Goal: Navigation & Orientation: Understand site structure

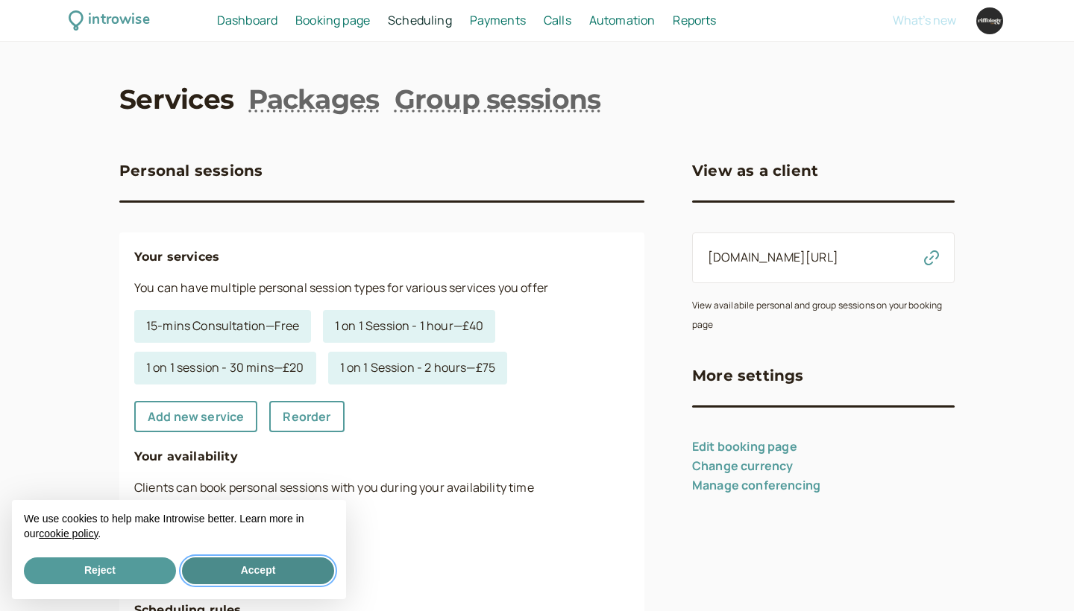
click at [264, 564] on button "Accept" at bounding box center [258, 571] width 152 height 27
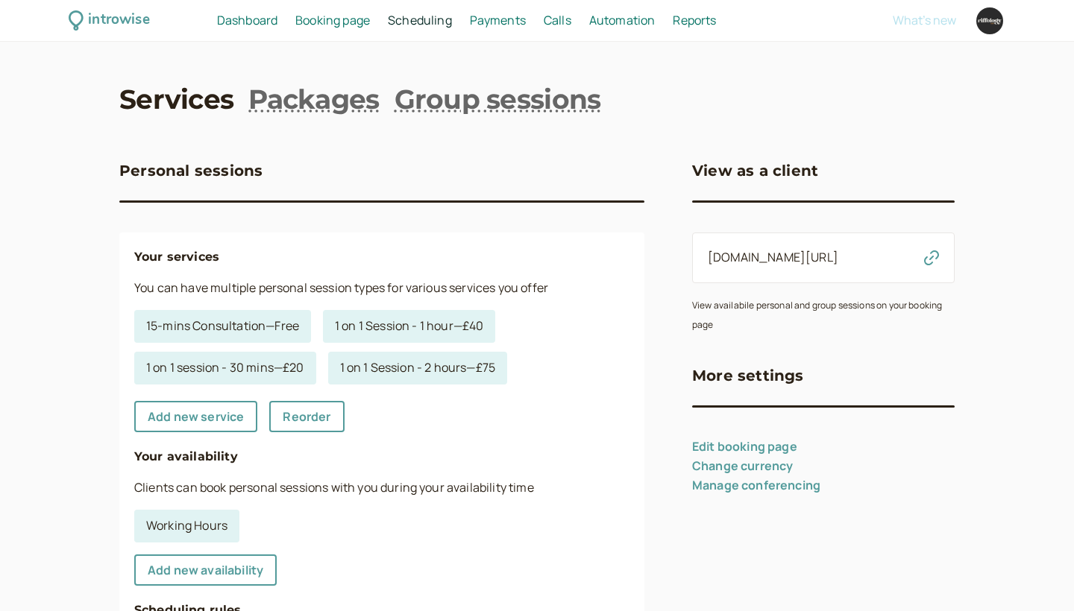
click at [356, 13] on span "Booking page" at bounding box center [332, 20] width 75 height 16
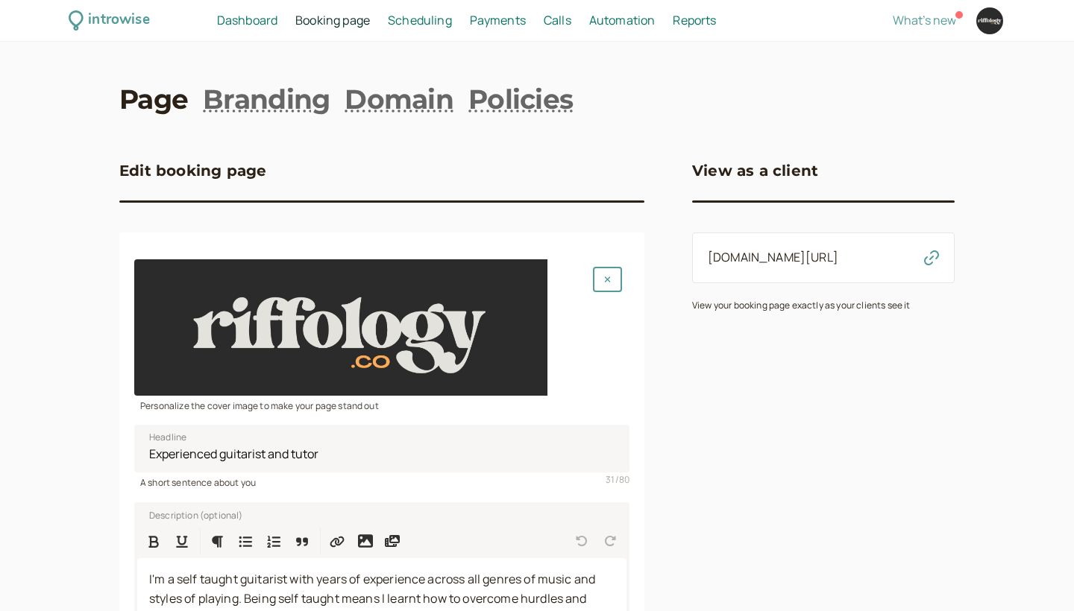
click at [420, 19] on span "Scheduling" at bounding box center [420, 20] width 64 height 16
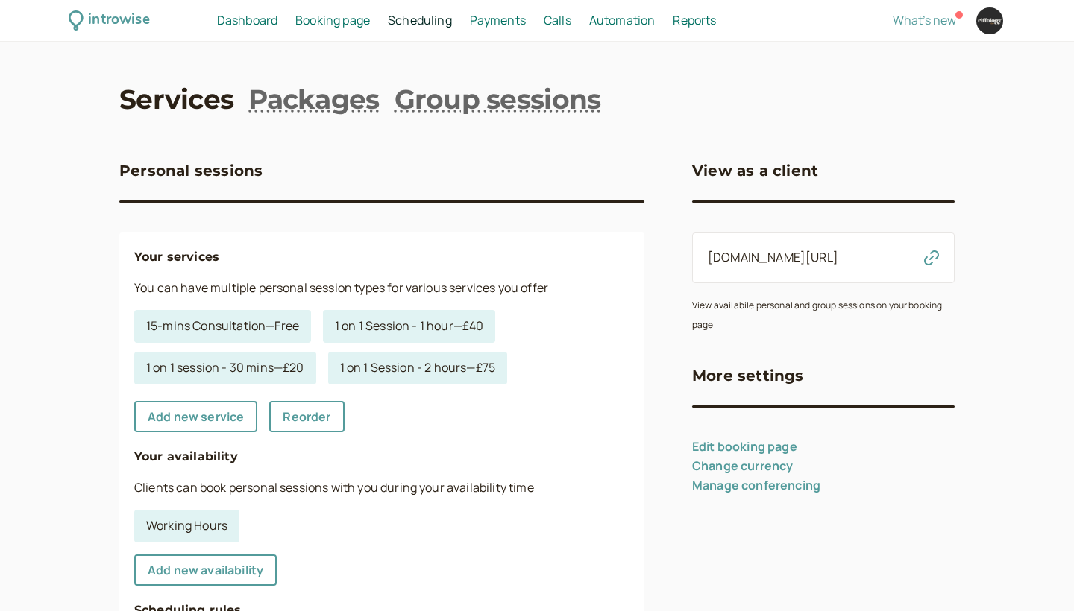
click at [555, 13] on span "Calls" at bounding box center [558, 20] width 28 height 16
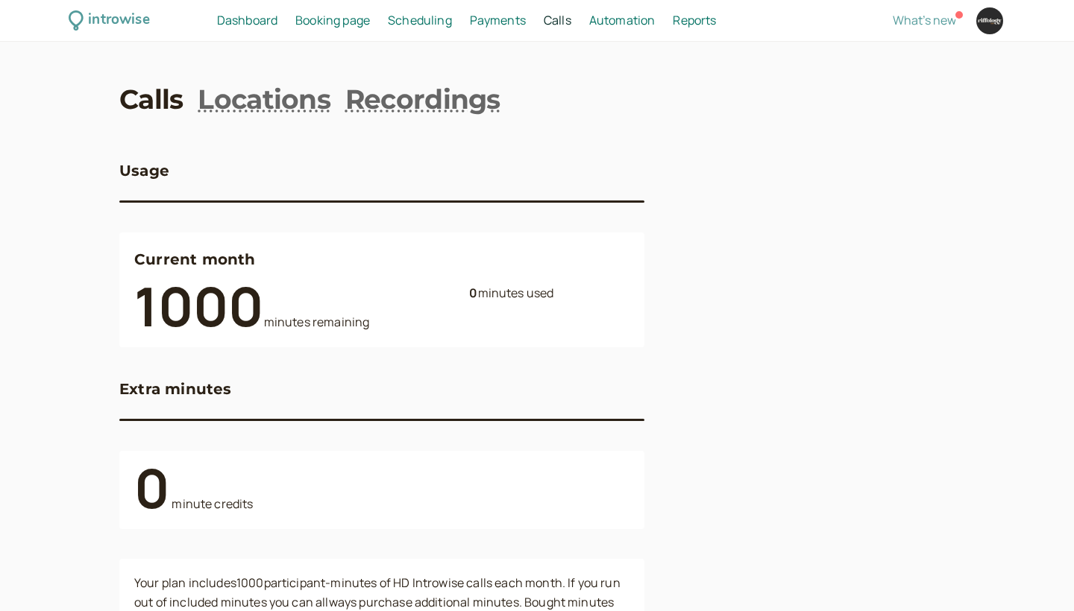
click at [498, 14] on span "Payments" at bounding box center [498, 20] width 56 height 16
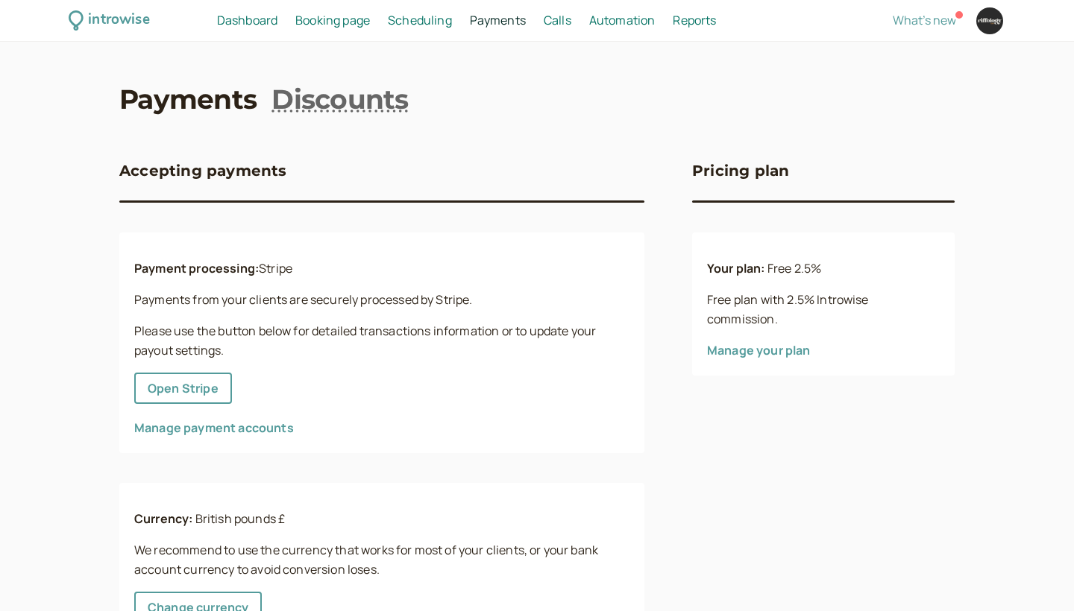
click at [443, 20] on span "Scheduling" at bounding box center [420, 20] width 64 height 16
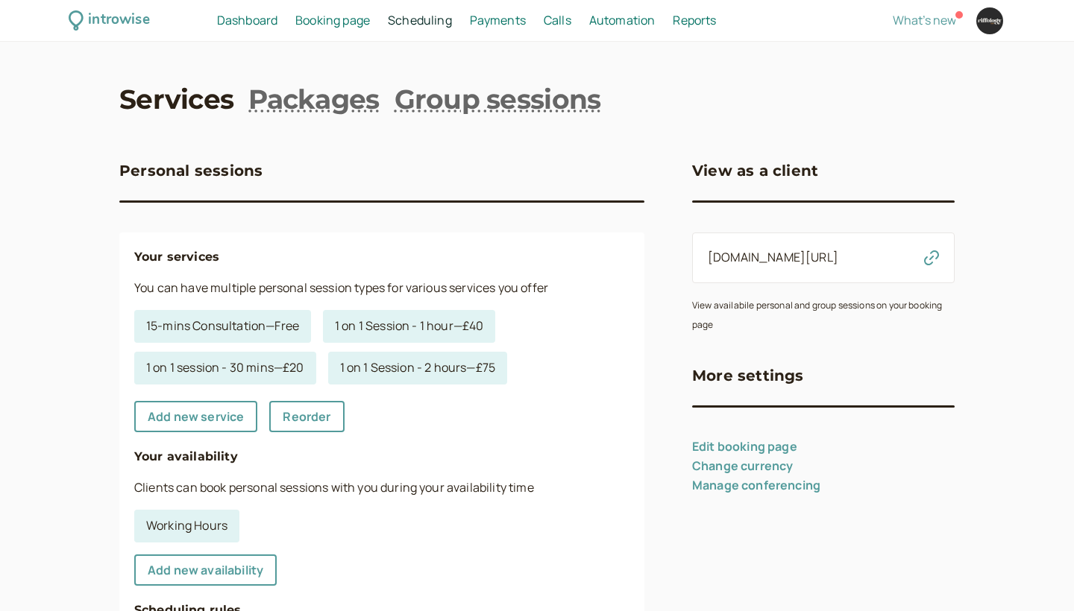
click at [363, 19] on span "Booking page" at bounding box center [332, 20] width 75 height 16
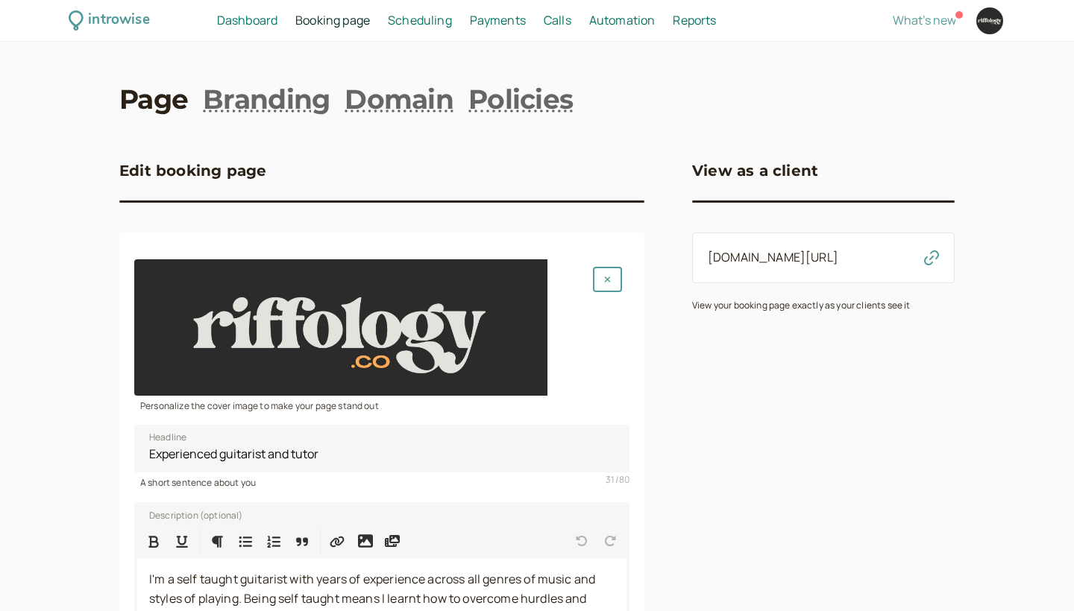
click at [259, 21] on span "Dashboard" at bounding box center [247, 20] width 60 height 16
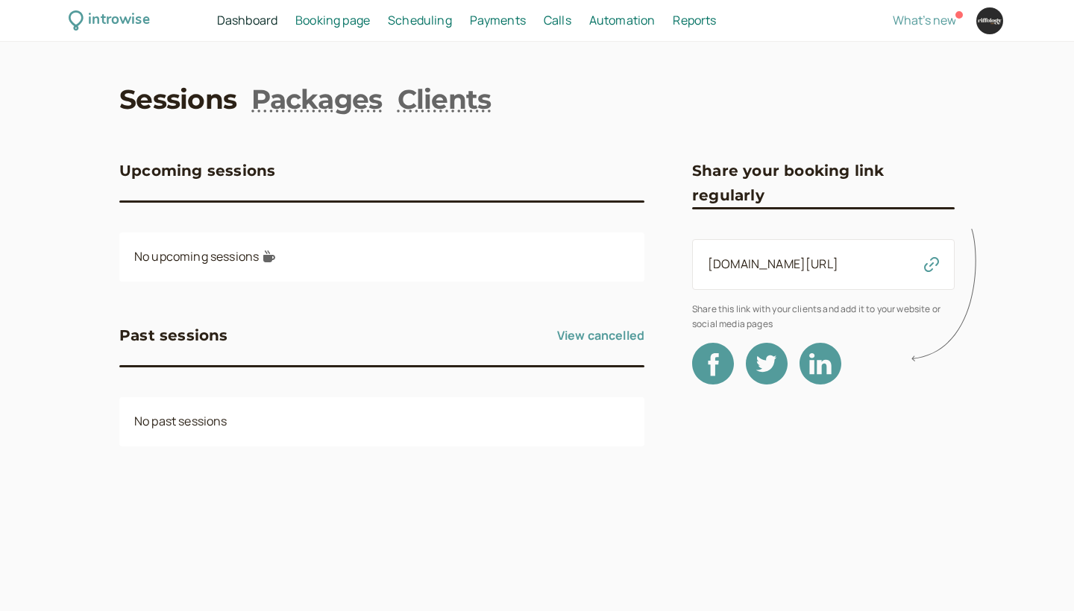
click at [332, 18] on span "Booking page" at bounding box center [332, 20] width 75 height 16
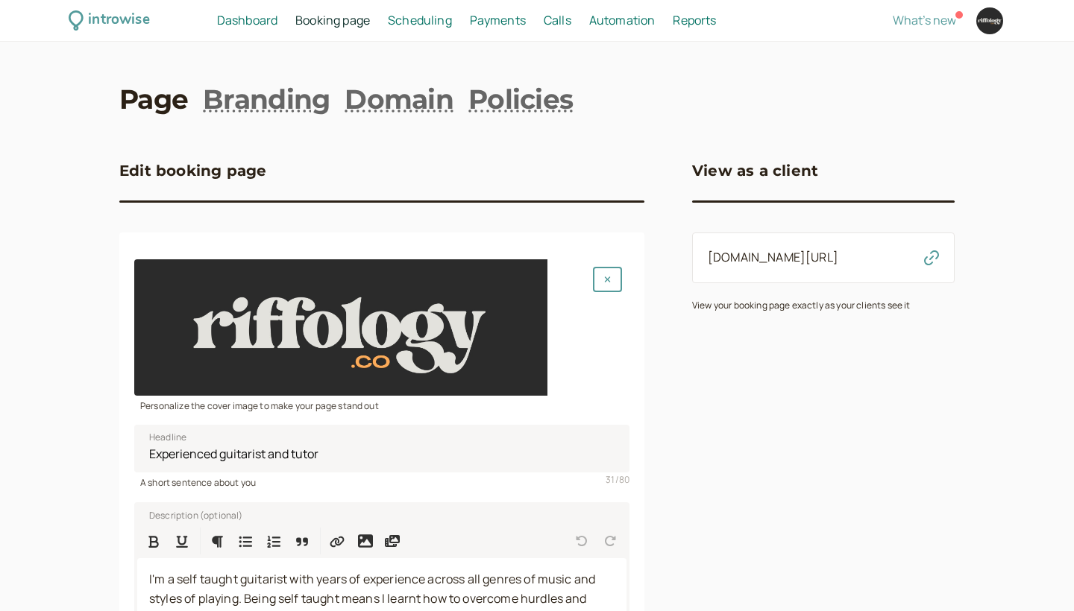
click at [423, 22] on span "Scheduling" at bounding box center [420, 20] width 64 height 16
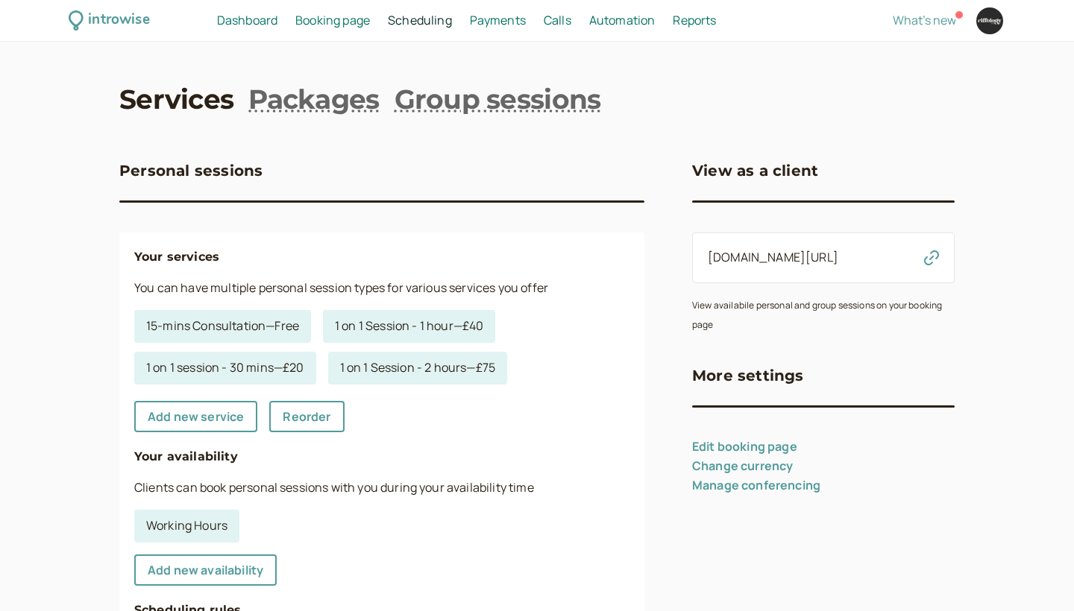
click at [487, 26] on span "Payments" at bounding box center [498, 20] width 56 height 16
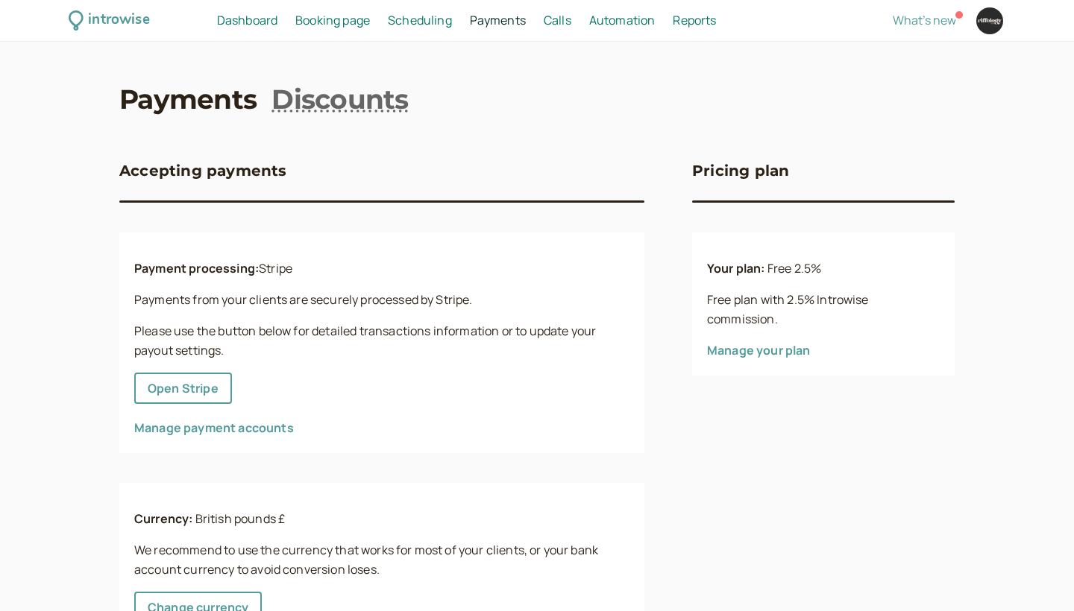
click at [558, 19] on span "Calls" at bounding box center [558, 20] width 28 height 16
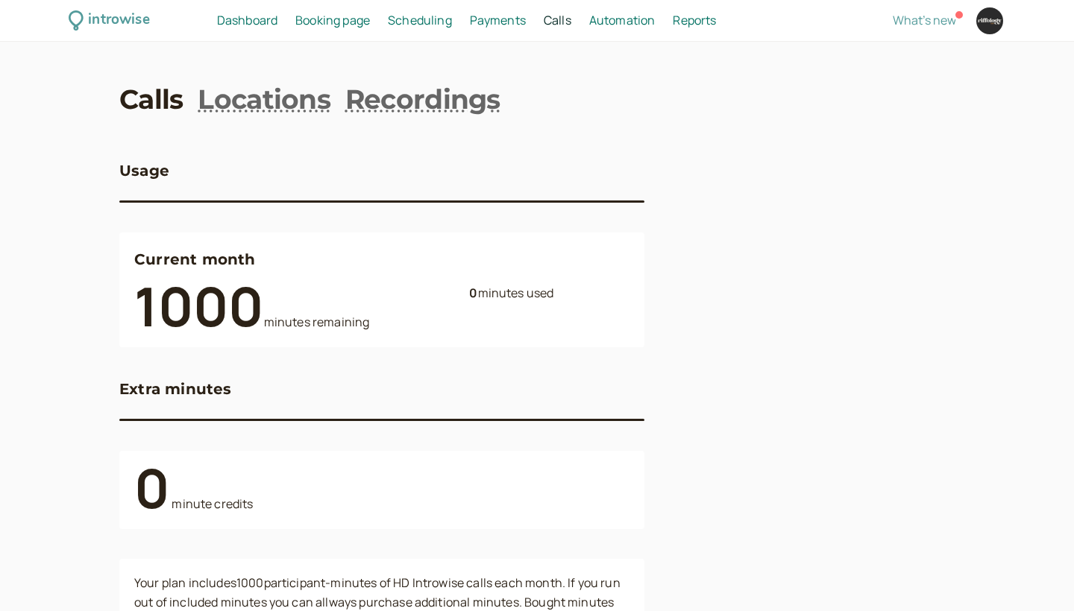
click at [615, 18] on span "Automation" at bounding box center [622, 20] width 66 height 16
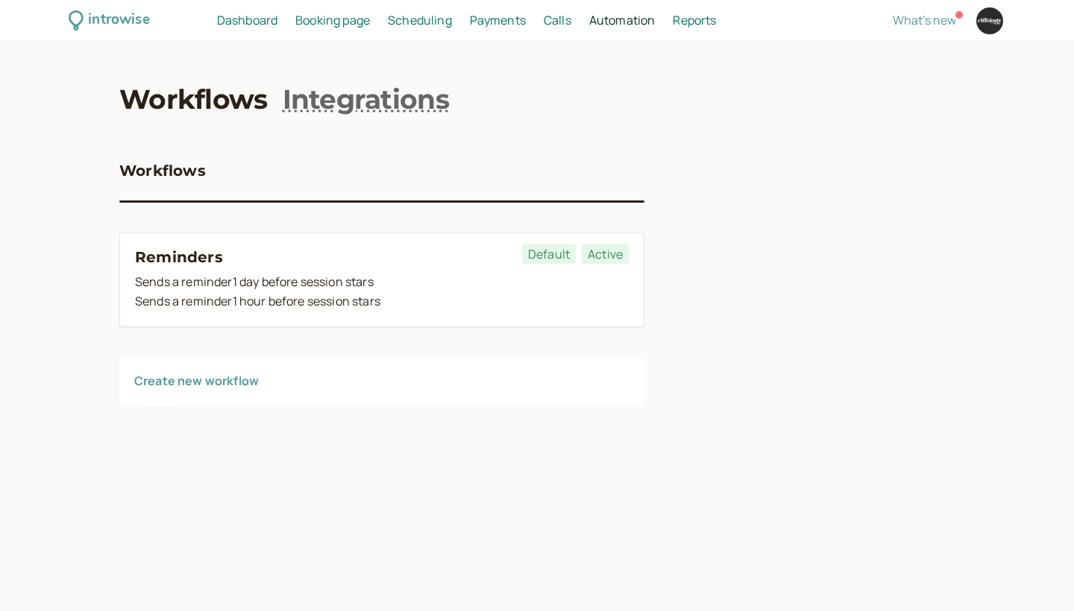
click at [681, 17] on span "Reports" at bounding box center [694, 20] width 43 height 16
select select "last30Days"
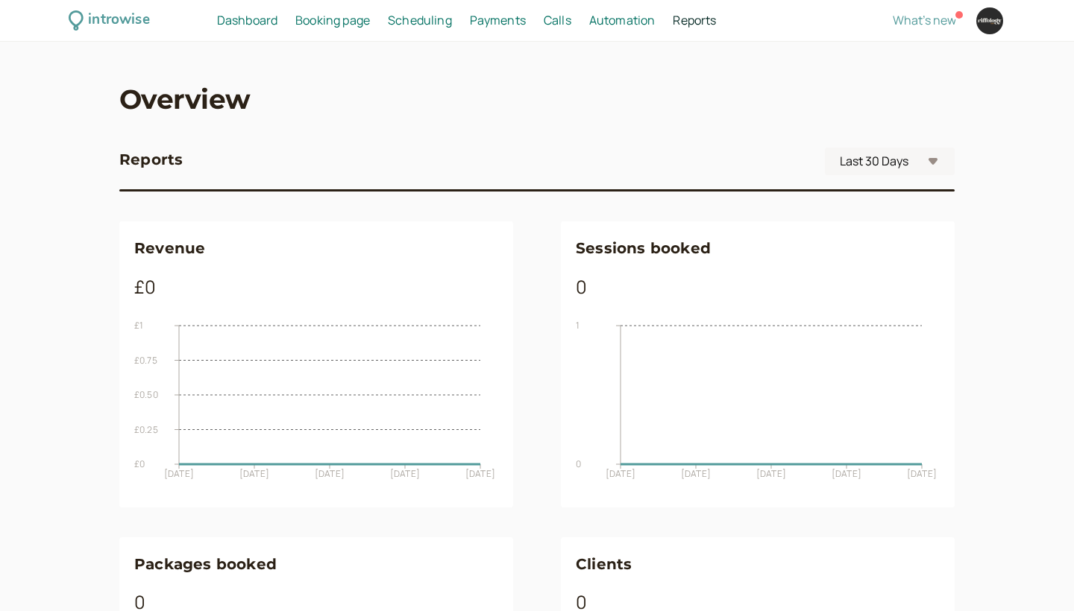
click at [628, 19] on span "Automation" at bounding box center [622, 20] width 66 height 16
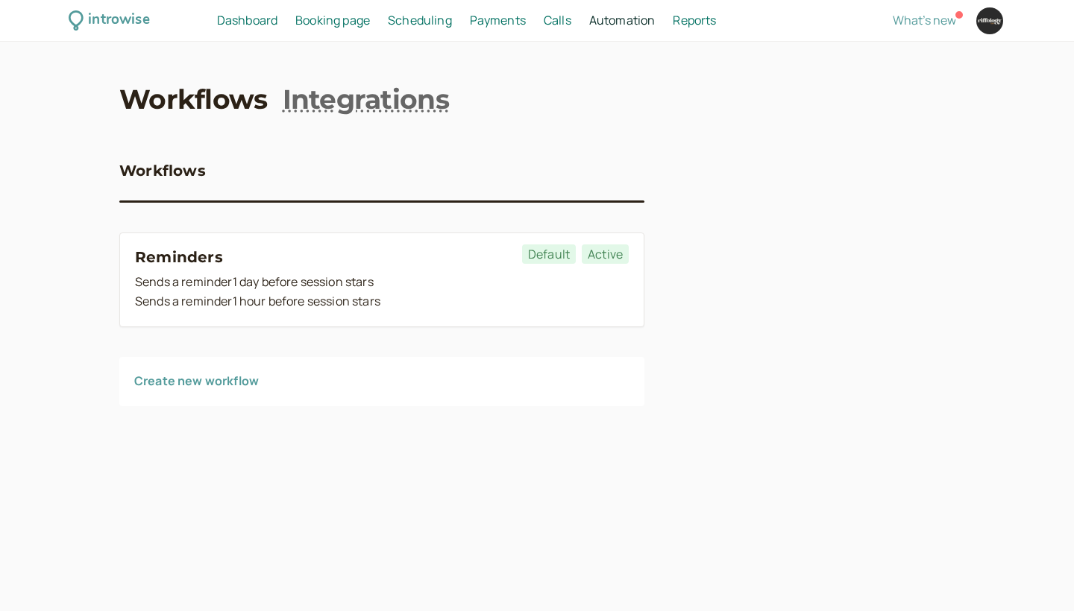
click at [567, 25] on span "Calls" at bounding box center [558, 20] width 28 height 16
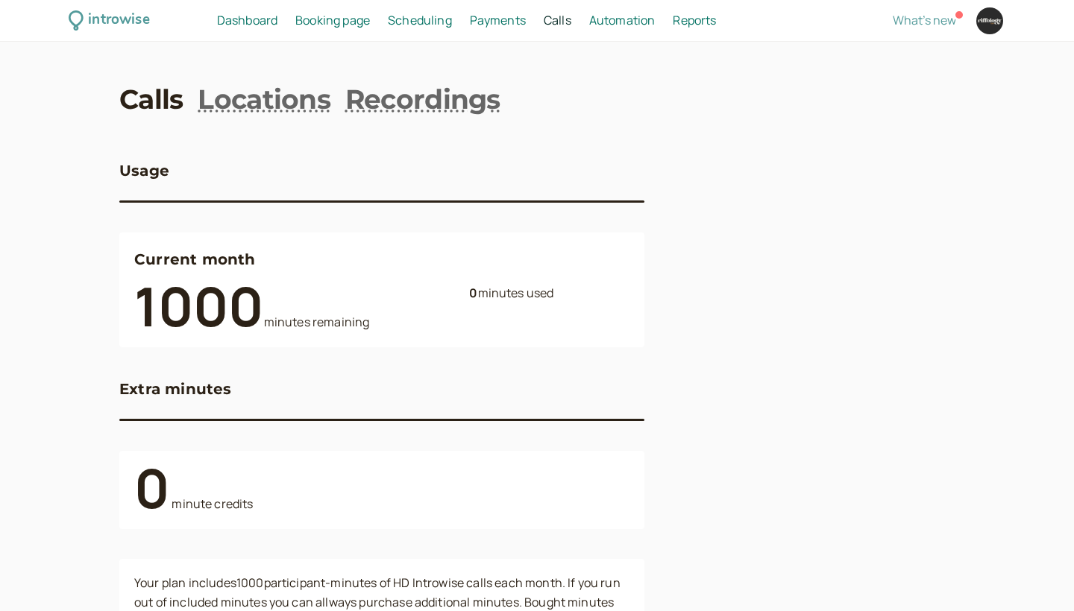
click at [514, 22] on span "Payments" at bounding box center [498, 20] width 56 height 16
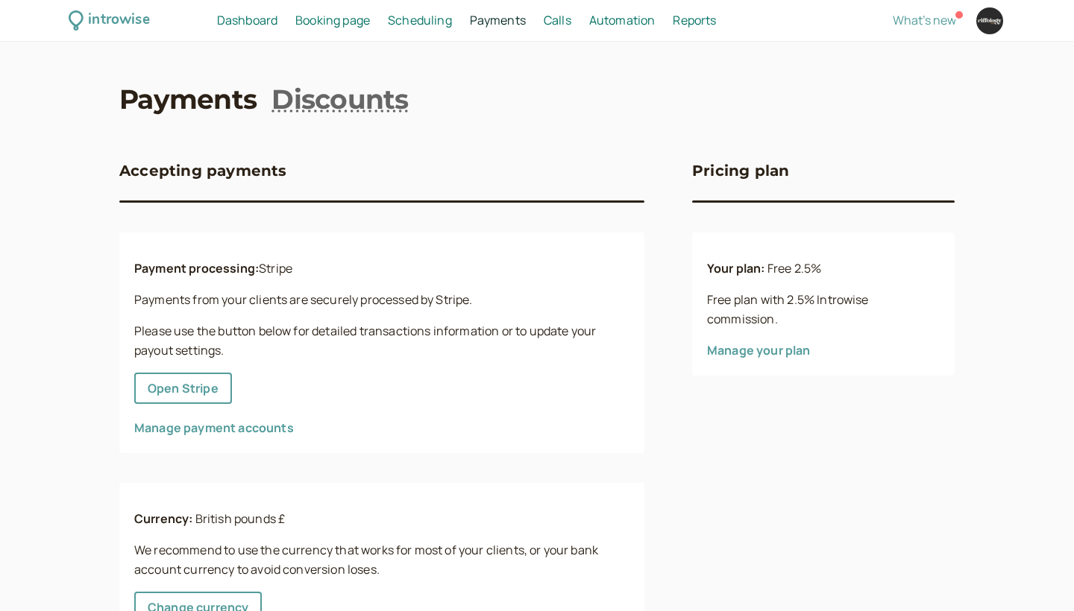
click at [431, 19] on span "Scheduling" at bounding box center [420, 20] width 64 height 16
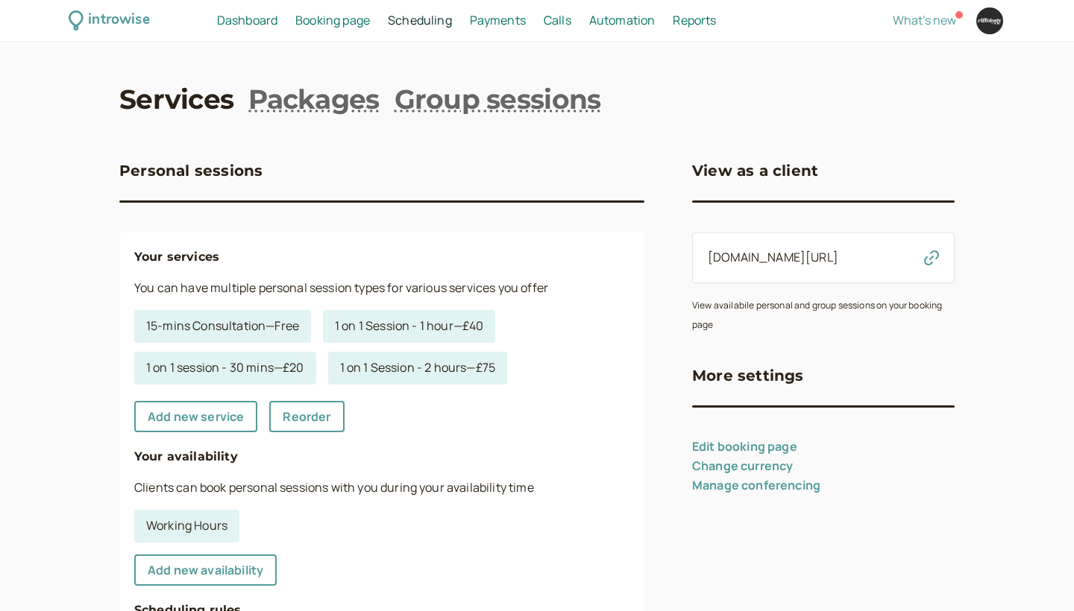
click at [341, 22] on span "Booking page" at bounding box center [332, 20] width 75 height 16
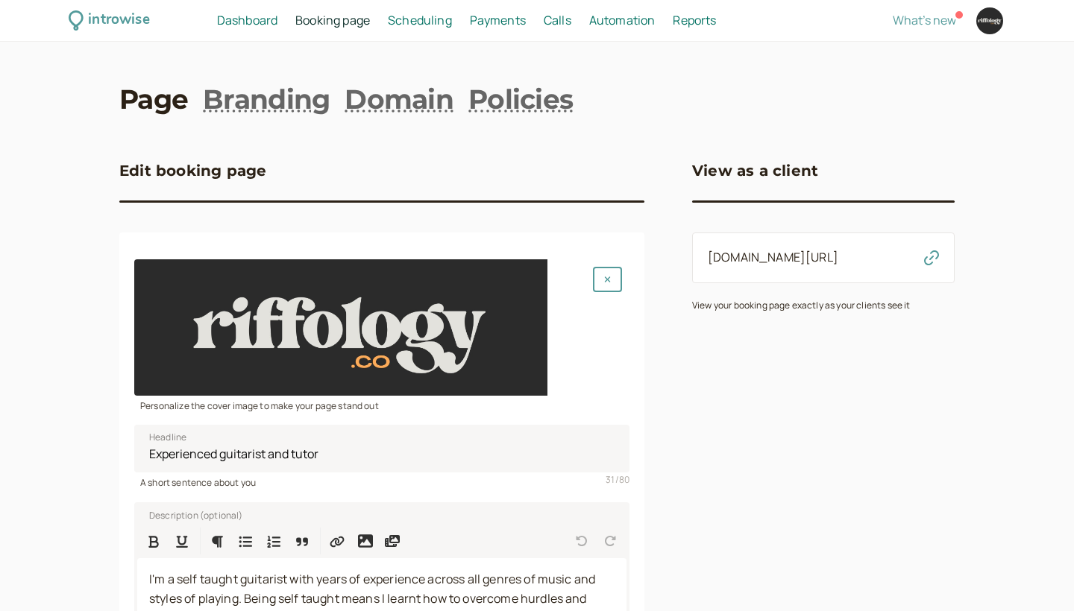
click at [253, 21] on span "Dashboard" at bounding box center [247, 20] width 60 height 16
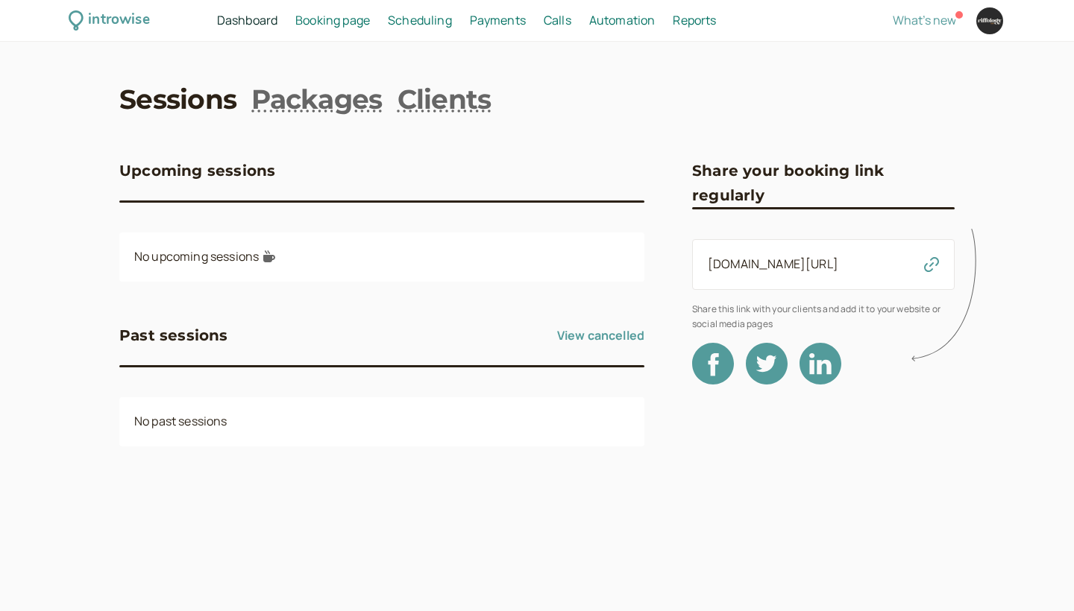
click at [343, 16] on span "Booking page" at bounding box center [332, 20] width 75 height 16
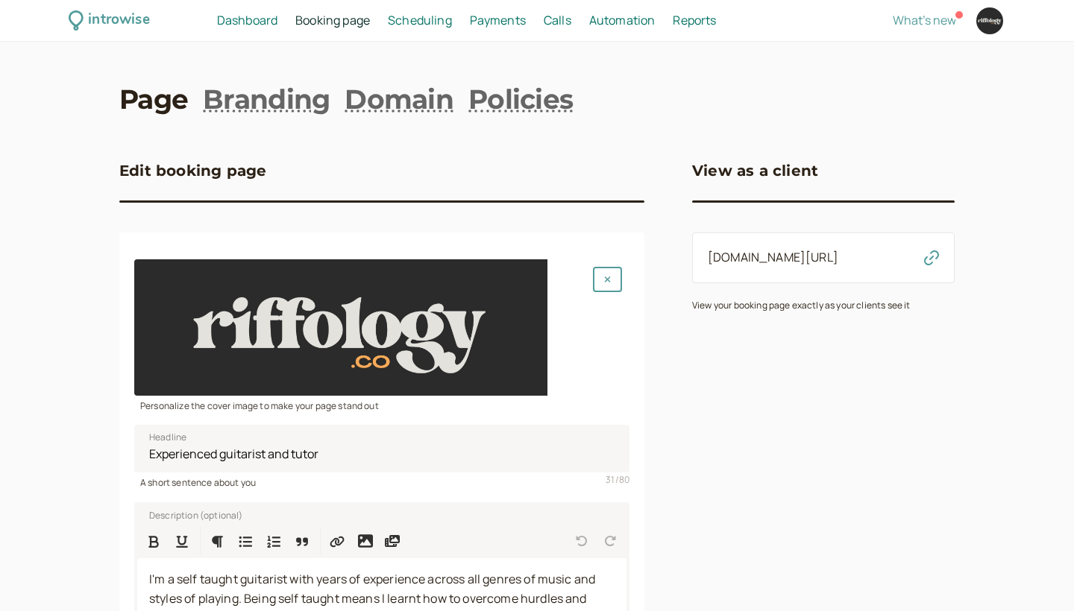
click at [269, 30] on div "introwise Dashboard Dashboard Booking page Booking Scheduling Scheduling Paymen…" at bounding box center [537, 21] width 1074 height 42
click at [265, 19] on span "Dashboard" at bounding box center [247, 20] width 60 height 16
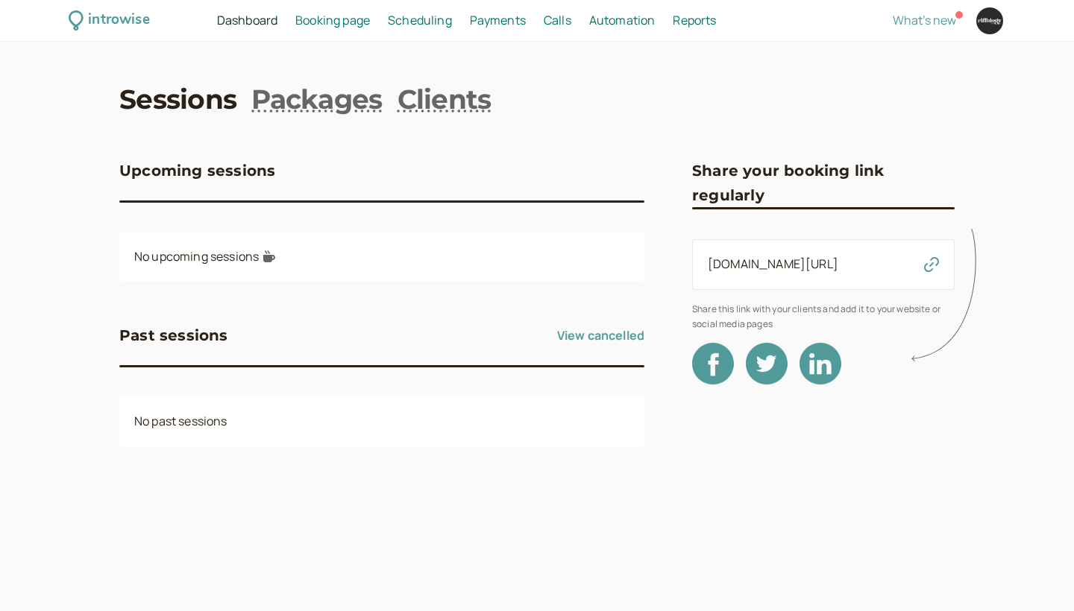
click at [423, 25] on span "Scheduling" at bounding box center [420, 20] width 64 height 16
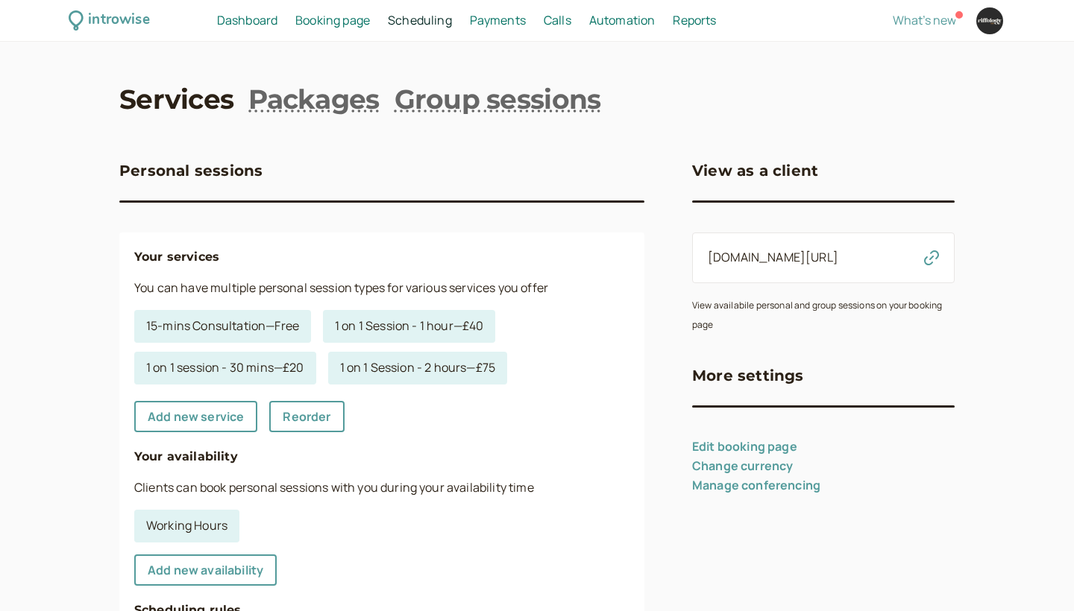
click at [499, 20] on span "Payments" at bounding box center [498, 20] width 56 height 16
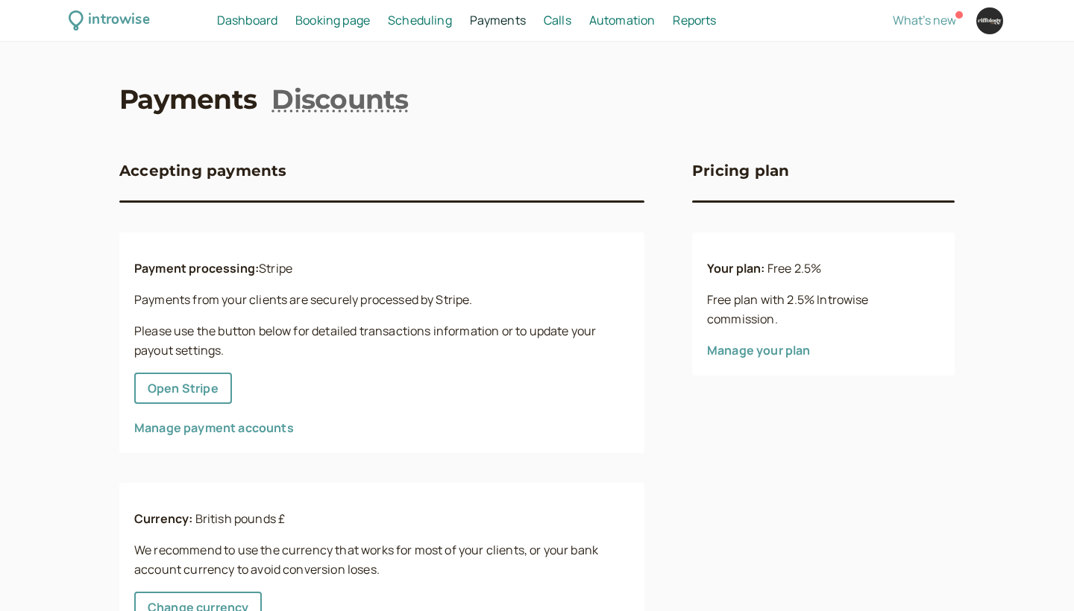
click at [341, 27] on span "Booking page" at bounding box center [332, 20] width 75 height 16
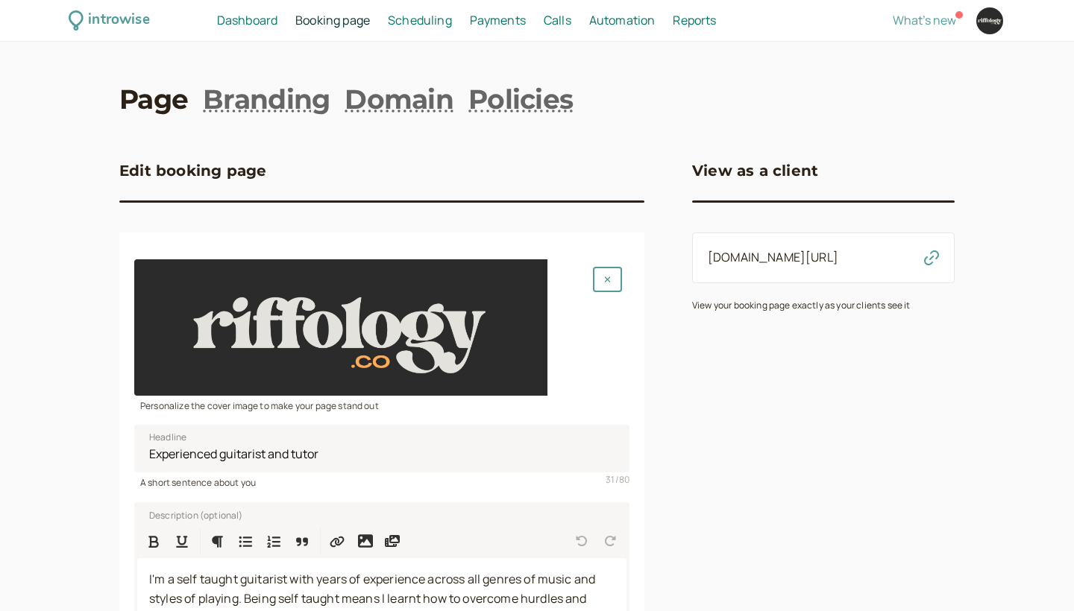
click at [104, 3] on div "introwise Dashboard Dashboard Booking page Booking Scheduling Scheduling Paymen…" at bounding box center [537, 21] width 1074 height 42
click at [110, 17] on div "introwise" at bounding box center [118, 20] width 61 height 23
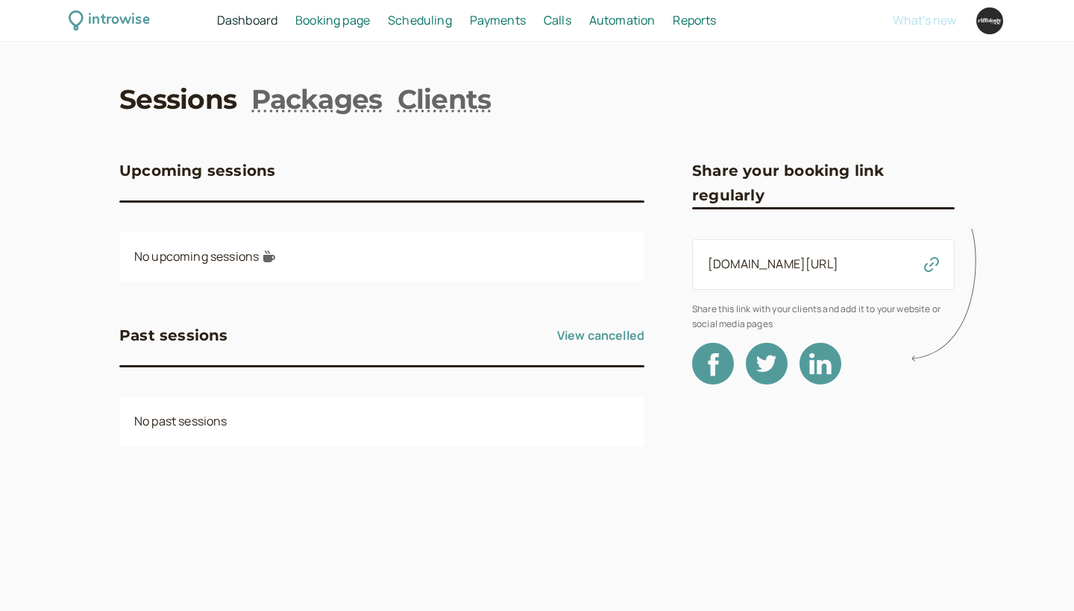
click at [753, 69] on div "introwise Dashboard Dashboard Booking page Booking Scheduling Scheduling Paymen…" at bounding box center [537, 305] width 1074 height 611
click at [755, 60] on div "introwise Dashboard Dashboard Booking page Booking Scheduling Scheduling Paymen…" at bounding box center [537, 305] width 1074 height 611
click at [772, 60] on div "introwise Dashboard Dashboard Booking page Booking Scheduling Scheduling Paymen…" at bounding box center [537, 305] width 1074 height 611
